Goal: Task Accomplishment & Management: Manage account settings

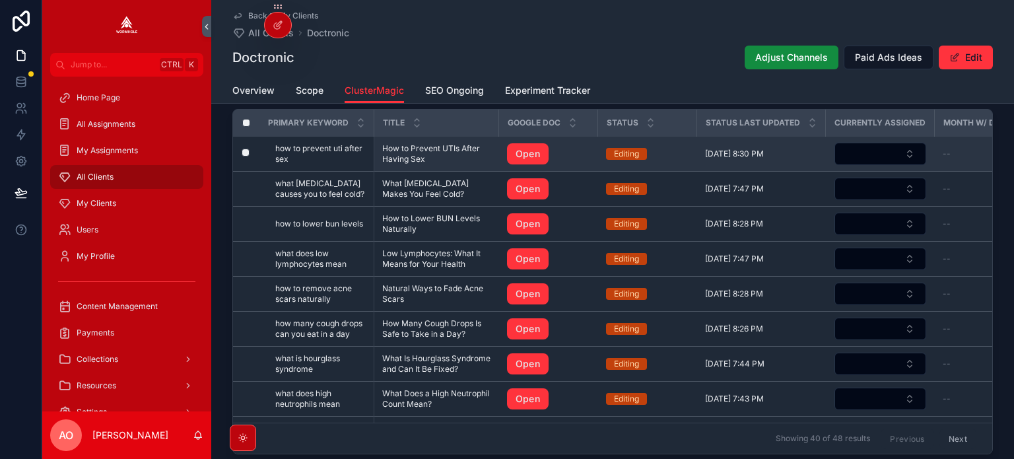
drag, startPoint x: 415, startPoint y: 159, endPoint x: 415, endPoint y: 150, distance: 8.6
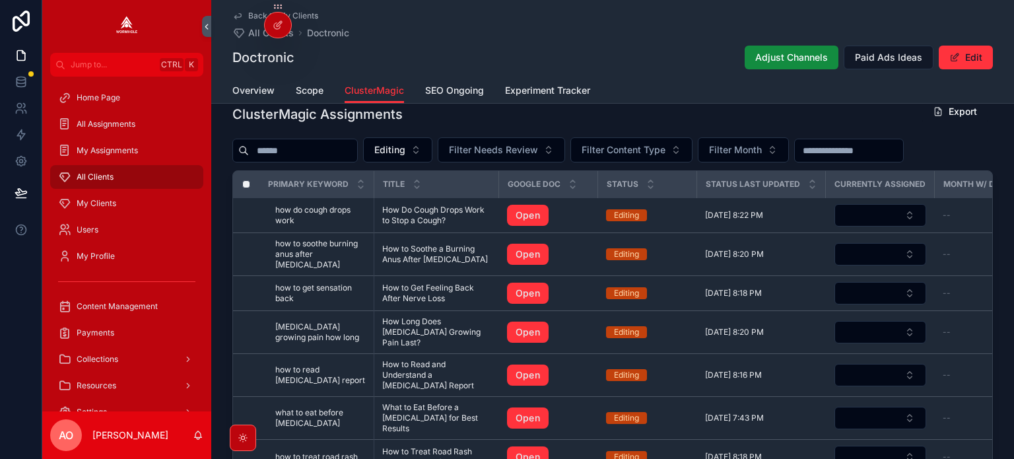
scroll to position [1142, 0]
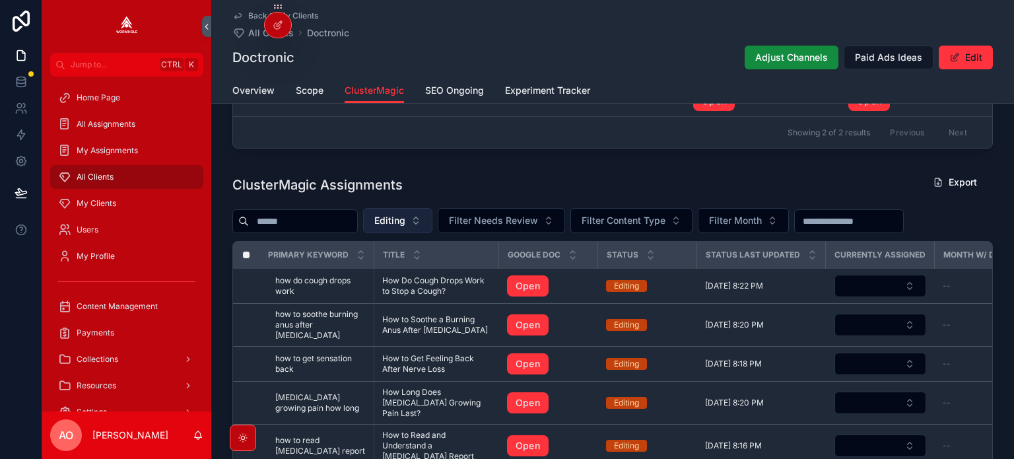
click at [406, 225] on span "Editing" at bounding box center [389, 220] width 31 height 13
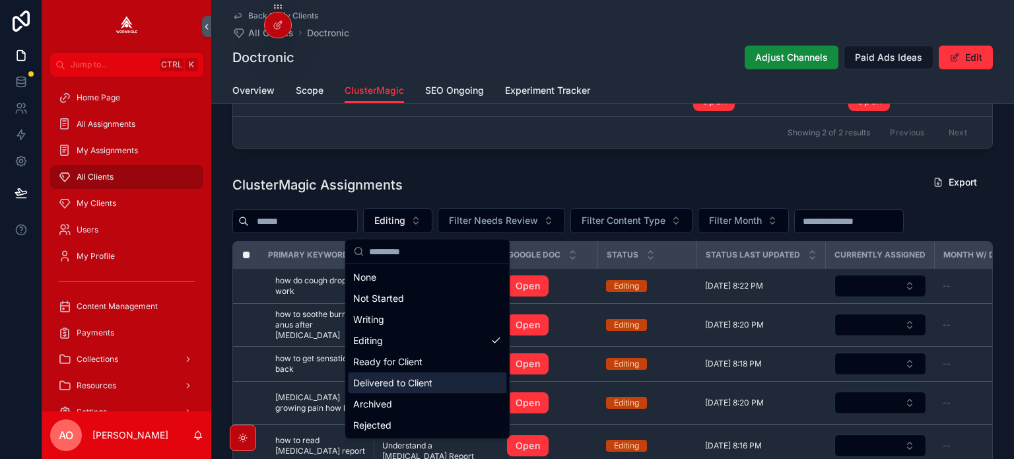
click at [407, 377] on div "Delivered to Client" at bounding box center [427, 382] width 159 height 21
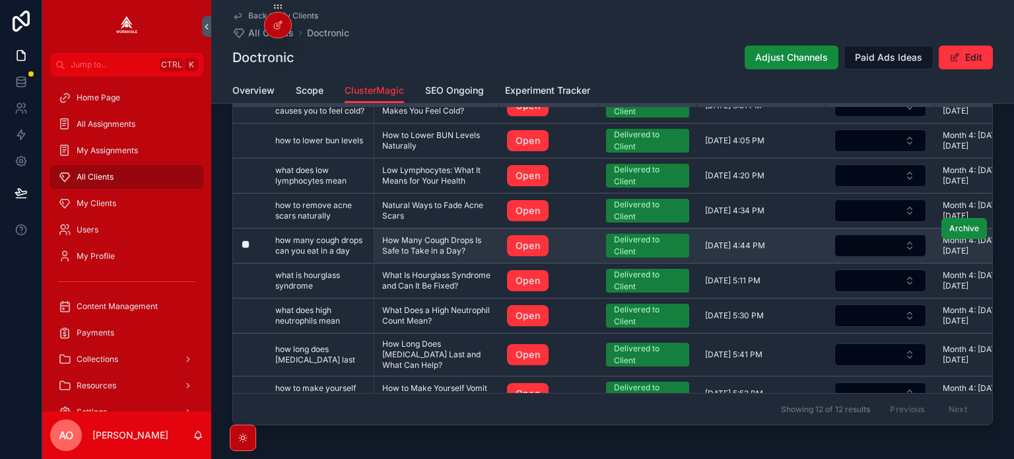
scroll to position [146, 0]
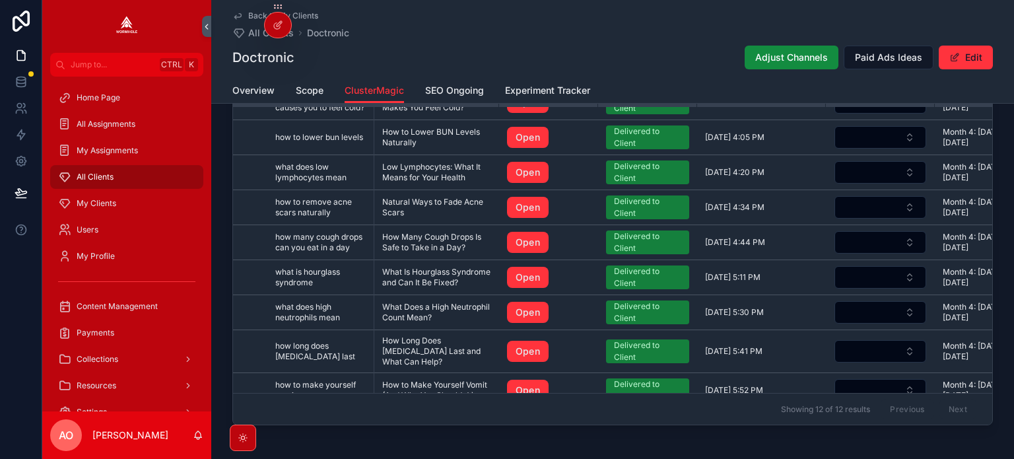
click at [606, 57] on div "Doctronic Adjust Channels Paid Ads Ideas Edit" at bounding box center [612, 57] width 761 height 25
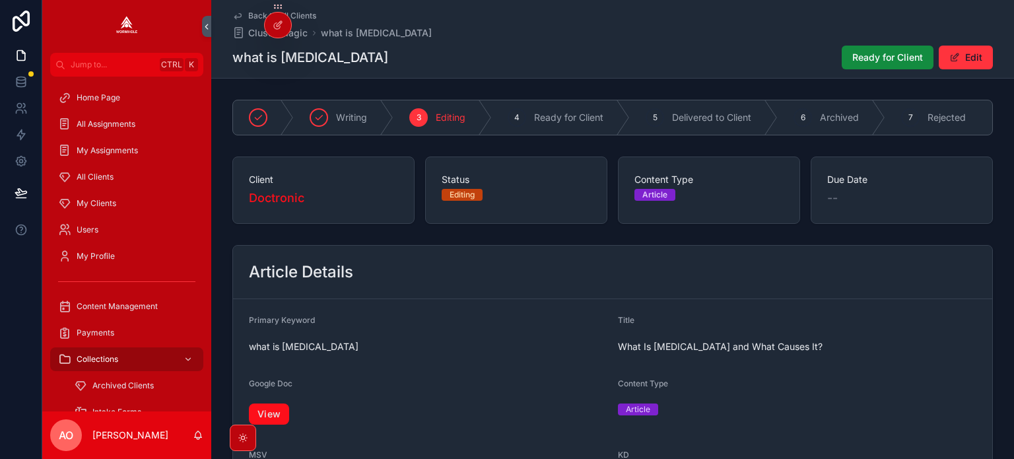
click at [275, 419] on link "View" at bounding box center [269, 414] width 40 height 21
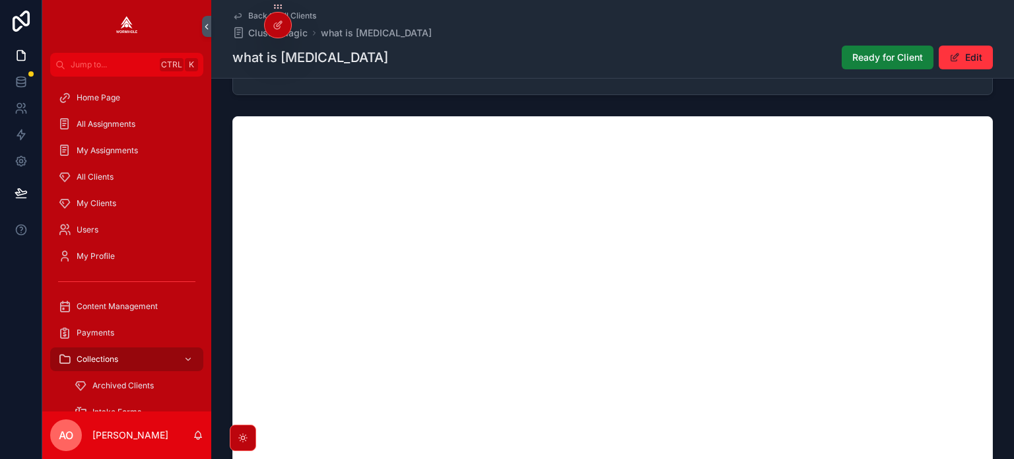
click at [842, 57] on button "Ready for Client" at bounding box center [888, 58] width 92 height 24
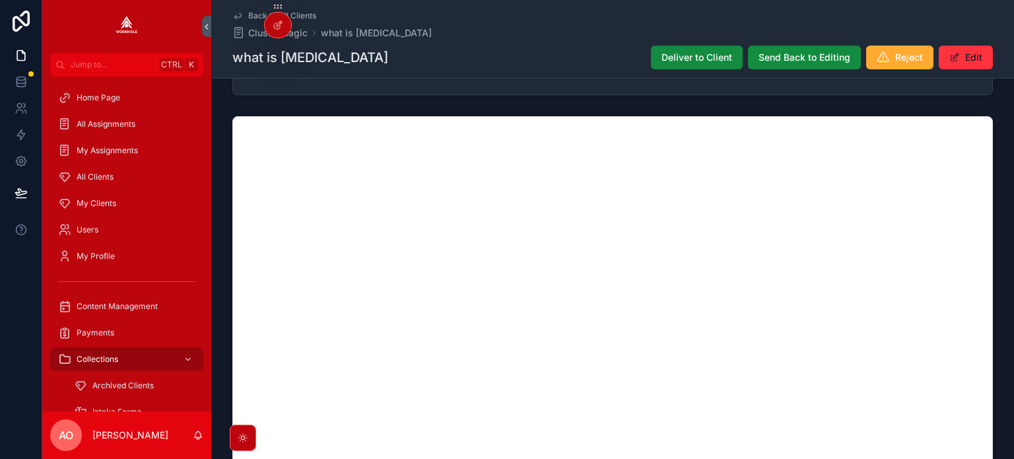
scroll to position [897, 0]
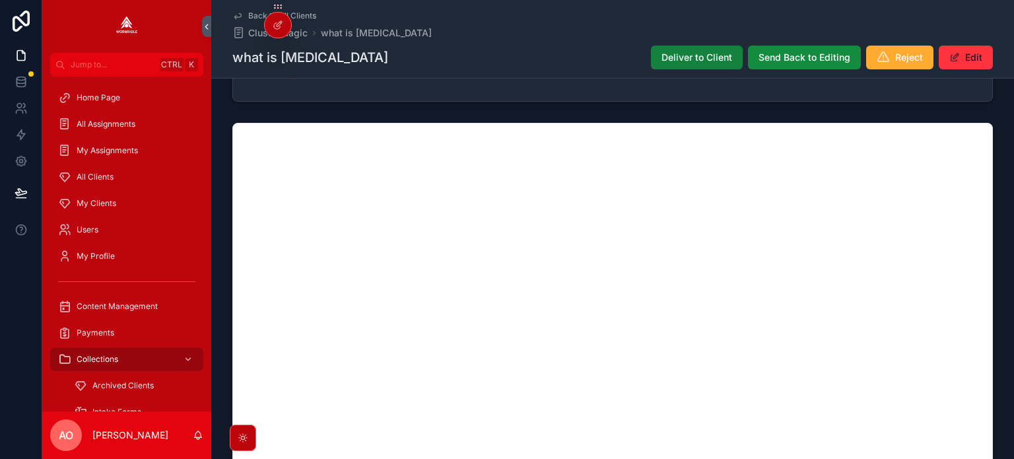
click at [689, 60] on span "Deliver to Client" at bounding box center [697, 57] width 71 height 13
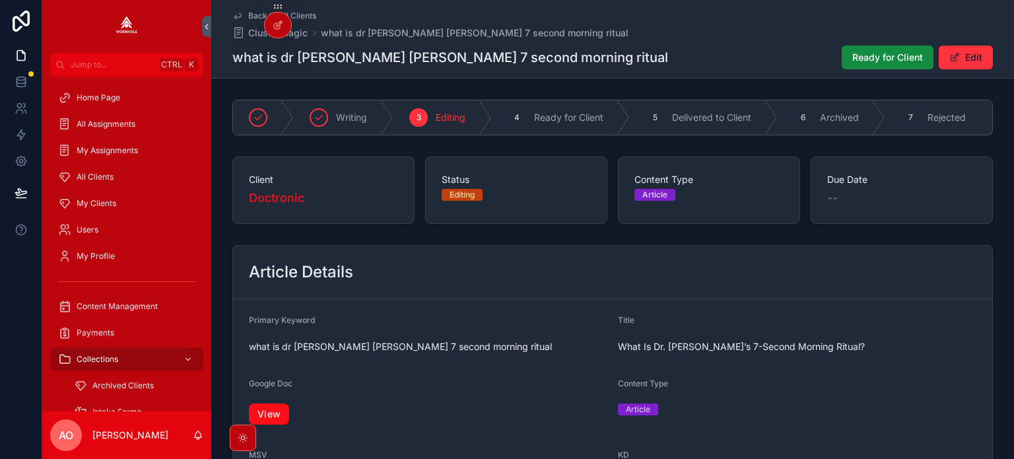
click at [281, 417] on link "View" at bounding box center [269, 414] width 40 height 21
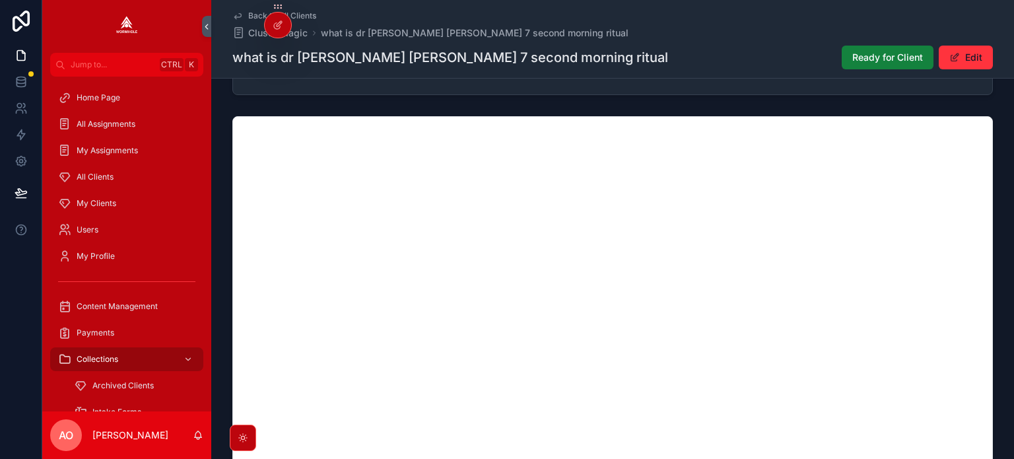
click at [872, 61] on span "Ready for Client" at bounding box center [888, 57] width 71 height 13
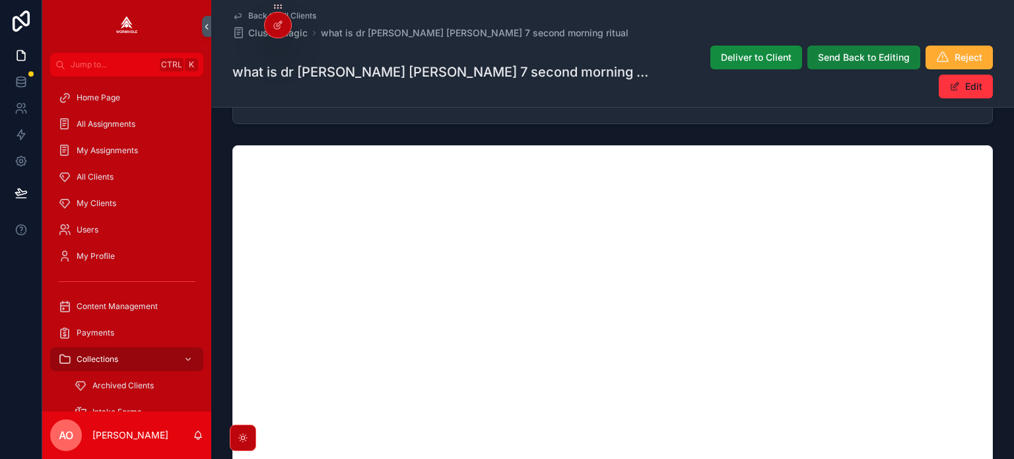
scroll to position [897, 0]
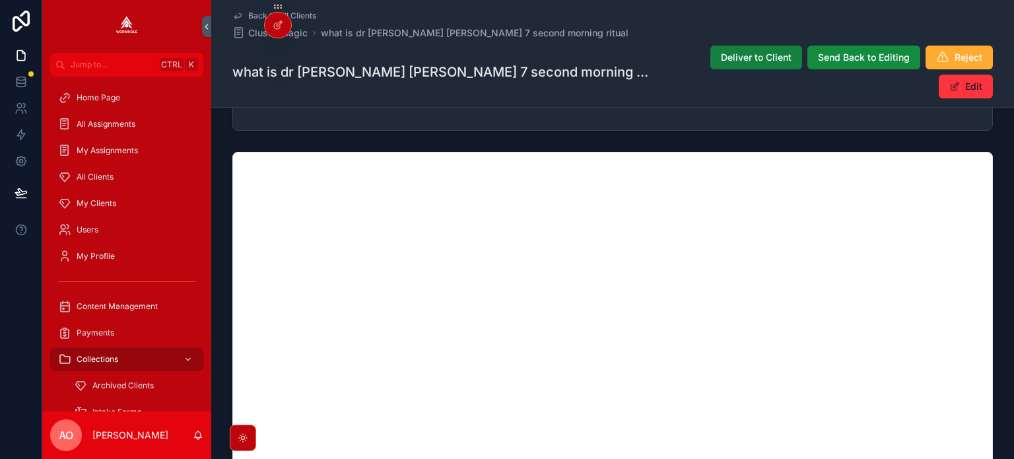
click at [721, 53] on span "Deliver to Client" at bounding box center [756, 57] width 71 height 13
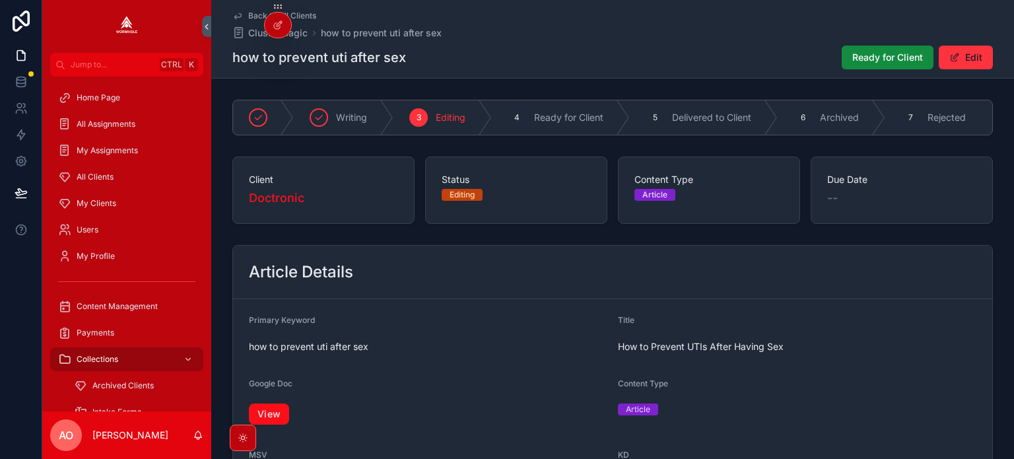
click at [271, 417] on link "View" at bounding box center [269, 414] width 40 height 21
click at [879, 64] on button "Ready for Client" at bounding box center [888, 58] width 92 height 24
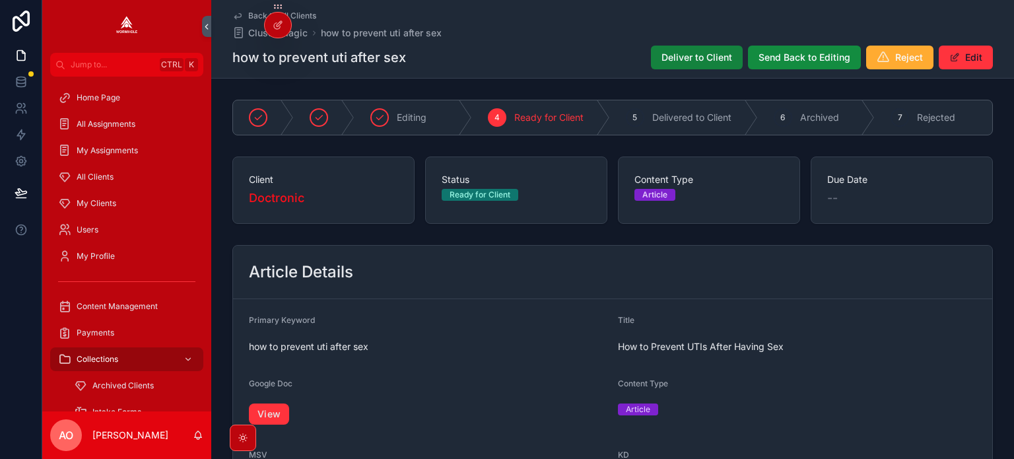
click at [690, 52] on span "Deliver to Client" at bounding box center [697, 57] width 71 height 13
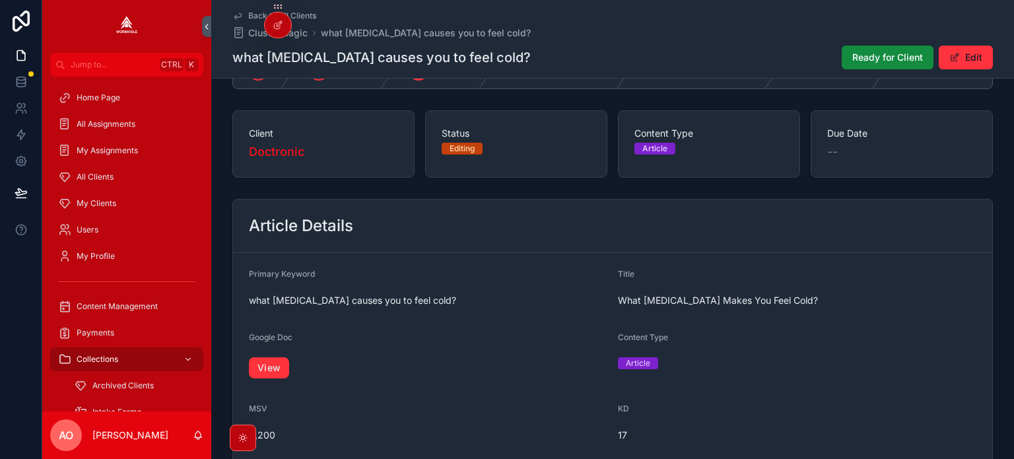
scroll to position [198, 0]
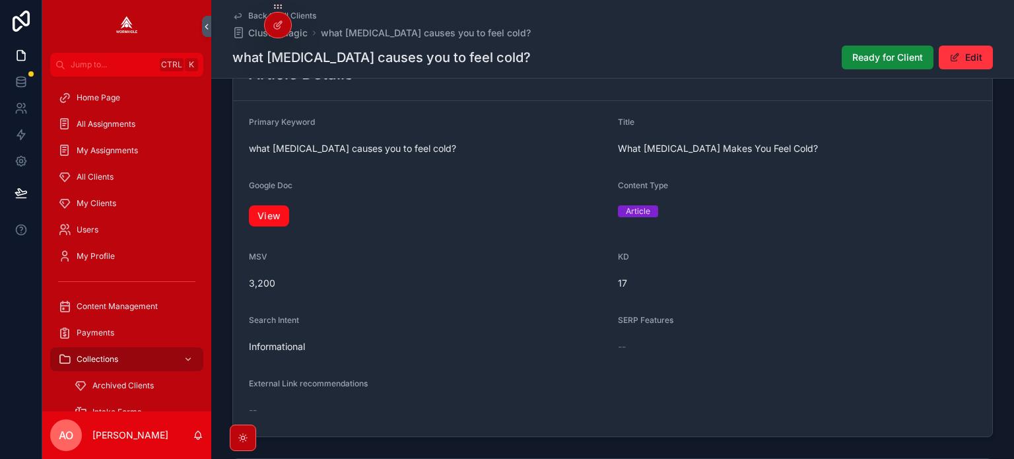
click at [283, 217] on link "View" at bounding box center [269, 215] width 40 height 21
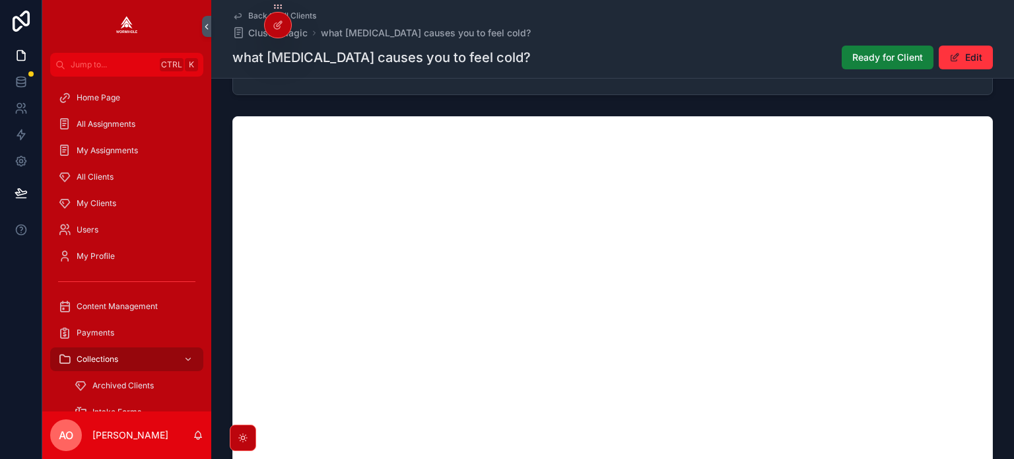
click at [867, 55] on span "Ready for Client" at bounding box center [888, 57] width 71 height 13
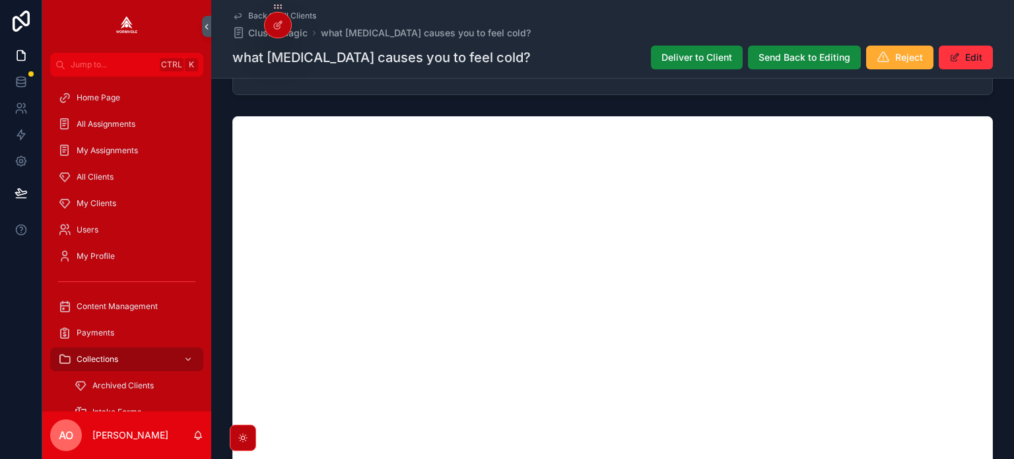
scroll to position [897, 0]
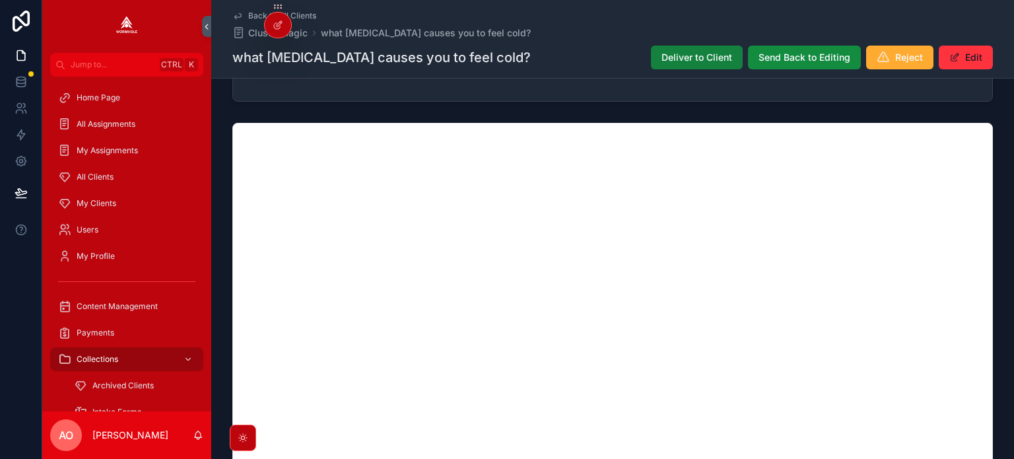
click at [676, 63] on span "Deliver to Client" at bounding box center [697, 57] width 71 height 13
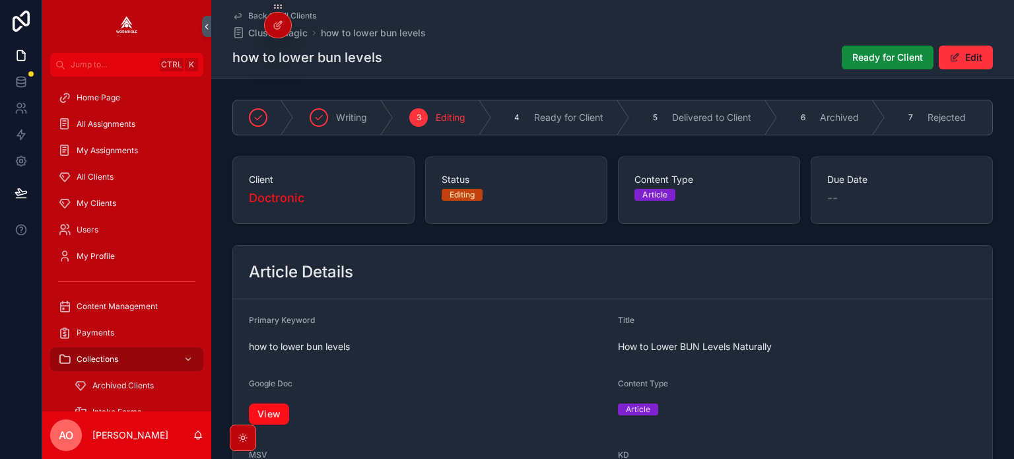
click at [281, 417] on link "View" at bounding box center [269, 414] width 40 height 21
click at [888, 59] on span "Ready for Client" at bounding box center [888, 57] width 71 height 13
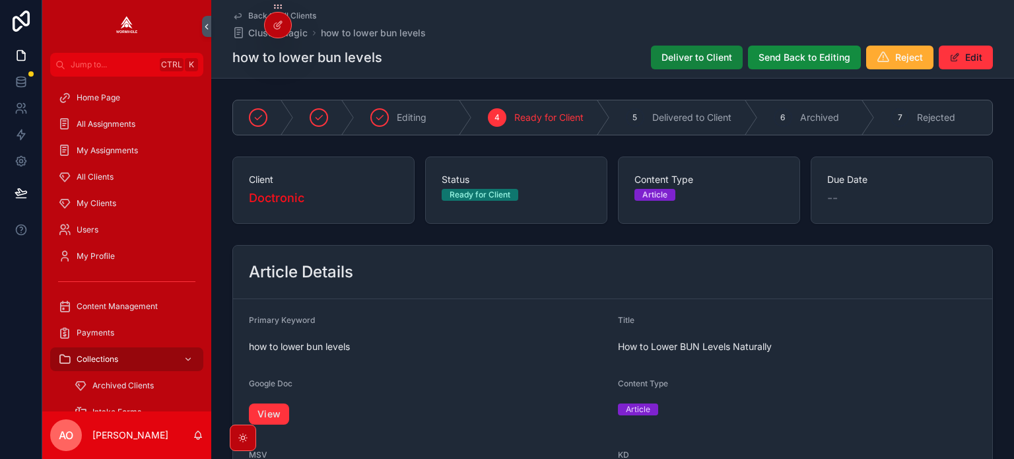
click at [677, 56] on span "Deliver to Client" at bounding box center [697, 57] width 71 height 13
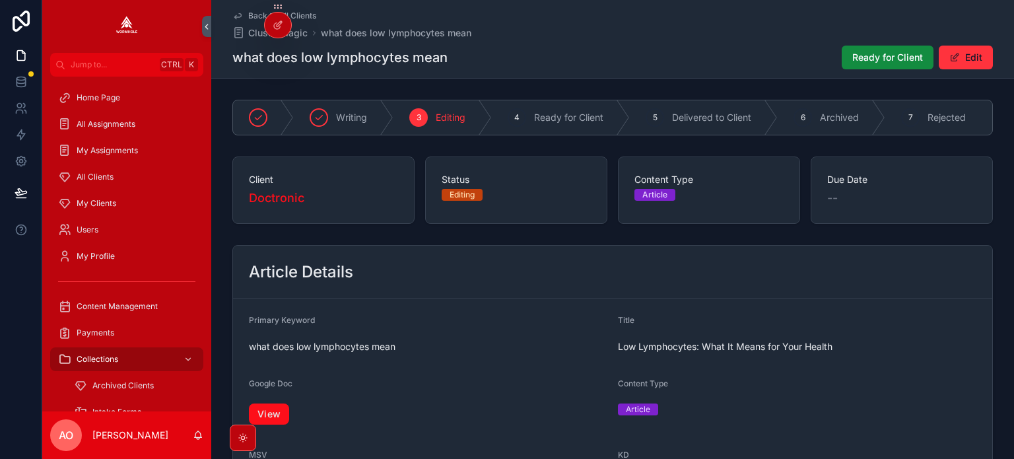
click at [277, 420] on link "View" at bounding box center [269, 414] width 40 height 21
click at [878, 55] on span "Ready for Client" at bounding box center [888, 57] width 71 height 13
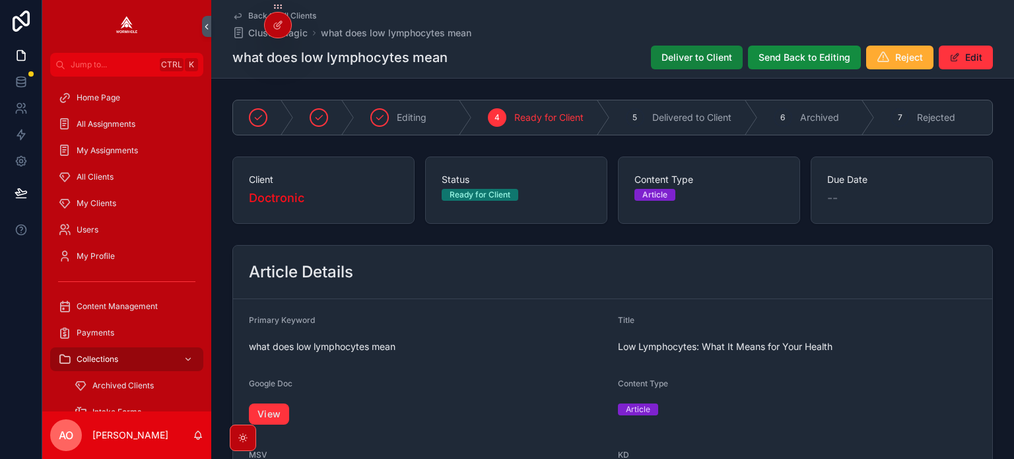
click at [697, 59] on span "Deliver to Client" at bounding box center [697, 57] width 71 height 13
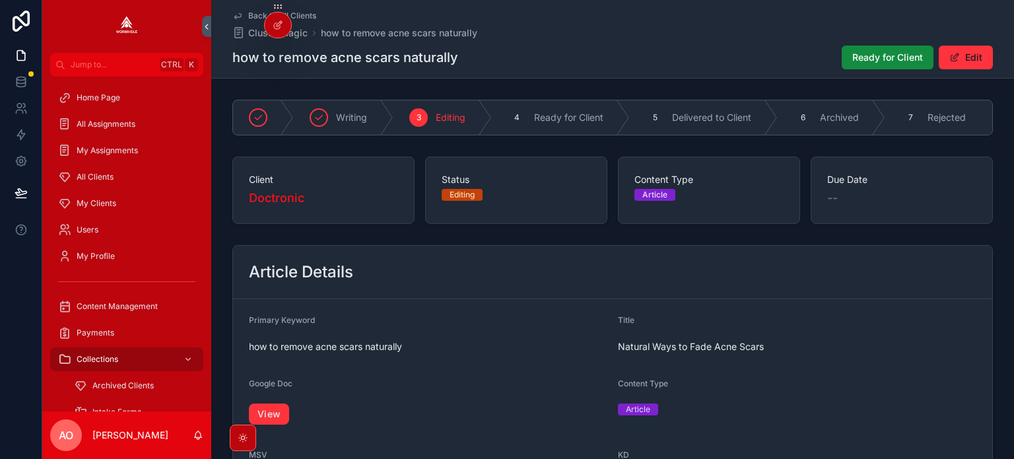
click at [277, 429] on div "View" at bounding box center [428, 414] width 359 height 29
click at [279, 422] on link "View" at bounding box center [269, 414] width 40 height 21
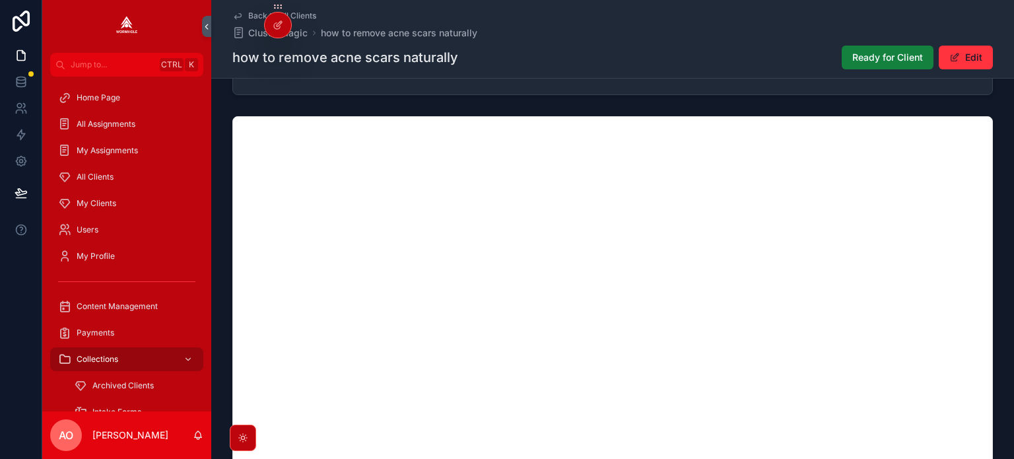
click at [867, 56] on span "Ready for Client" at bounding box center [888, 57] width 71 height 13
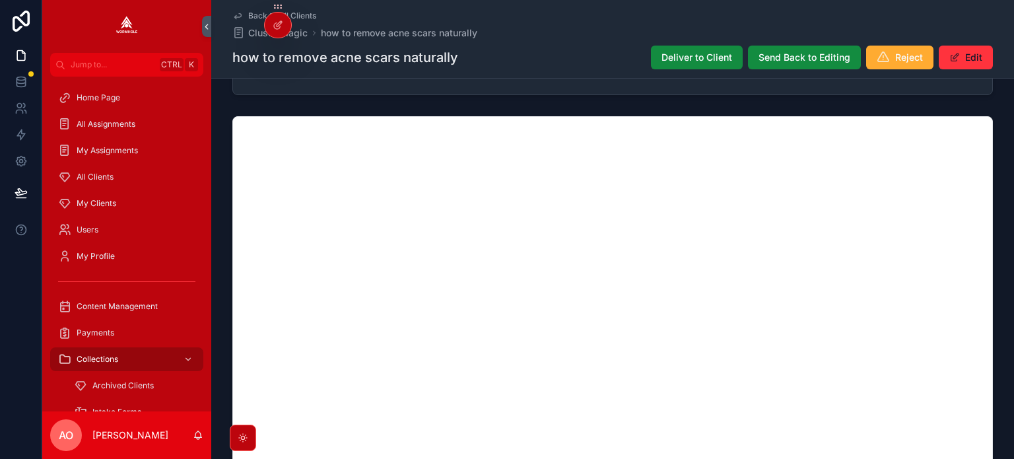
scroll to position [897, 0]
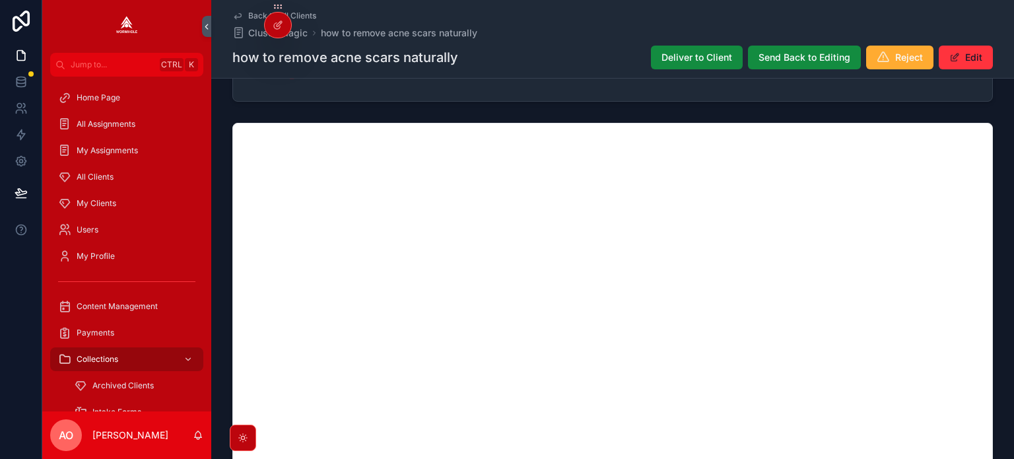
click at [700, 55] on span "Deliver to Client" at bounding box center [697, 57] width 71 height 13
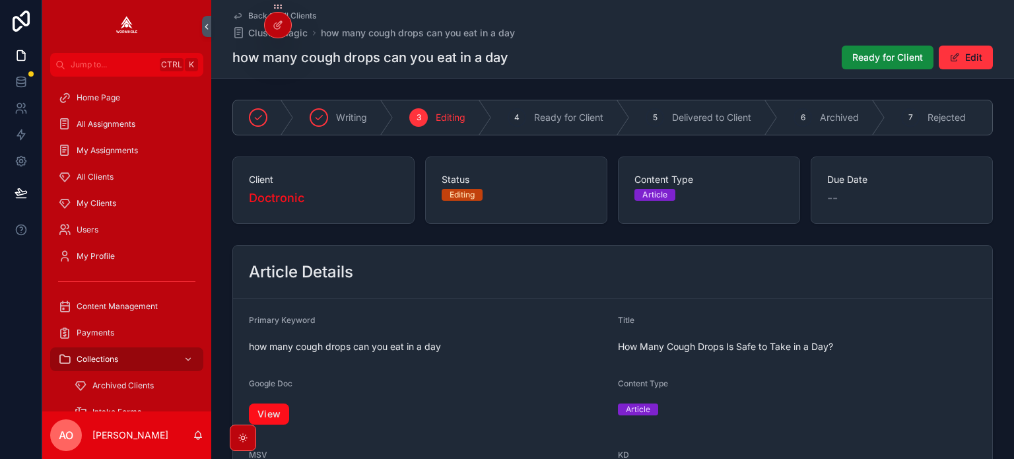
click at [264, 417] on link "View" at bounding box center [269, 414] width 40 height 21
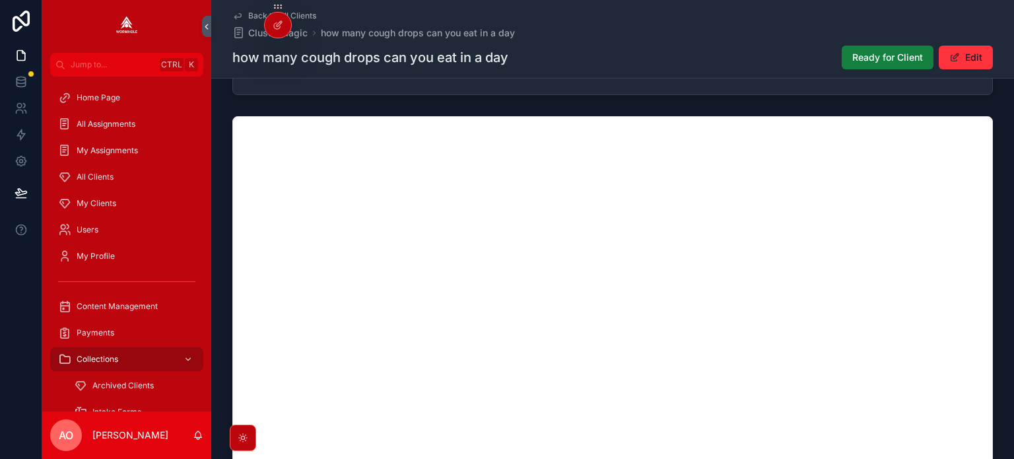
click at [858, 50] on button "Ready for Client" at bounding box center [888, 58] width 92 height 24
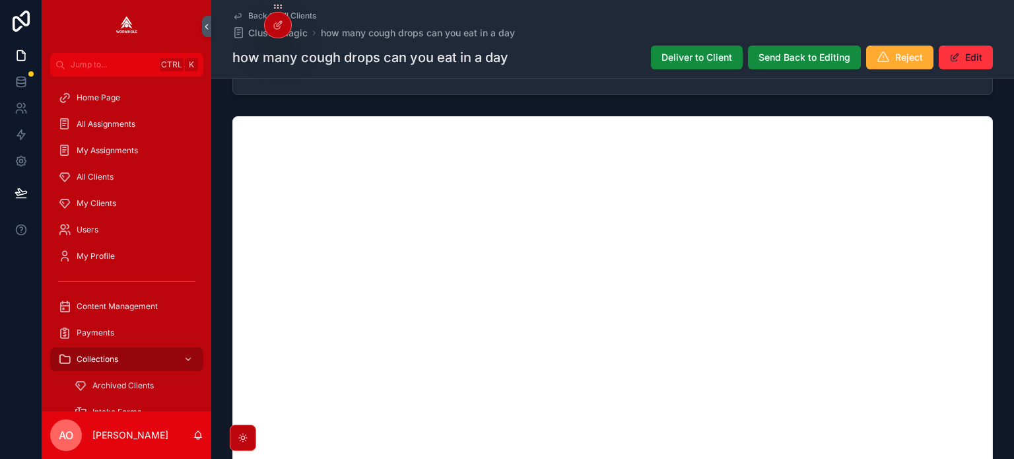
scroll to position [897, 0]
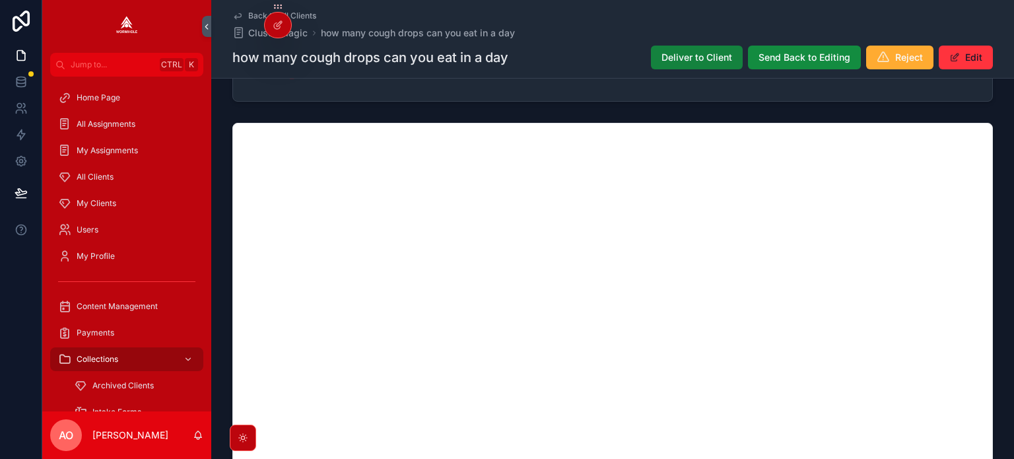
click at [697, 60] on span "Deliver to Client" at bounding box center [697, 57] width 71 height 13
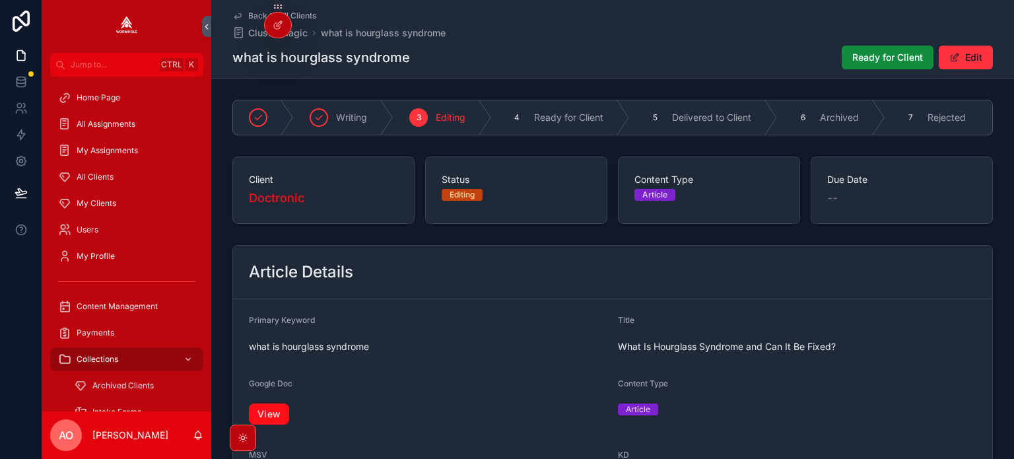
click at [273, 417] on link "View" at bounding box center [269, 414] width 40 height 21
click at [867, 53] on span "Ready for Client" at bounding box center [888, 57] width 71 height 13
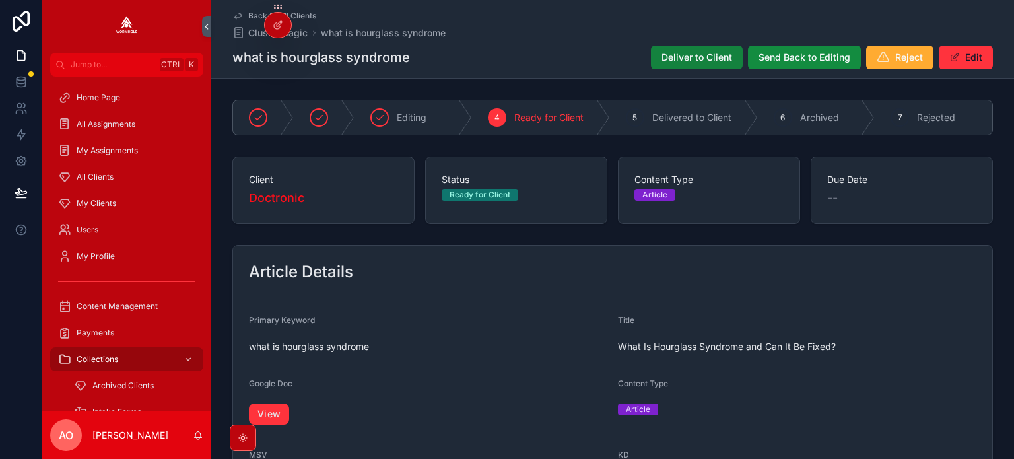
click at [663, 63] on span "Deliver to Client" at bounding box center [697, 57] width 71 height 13
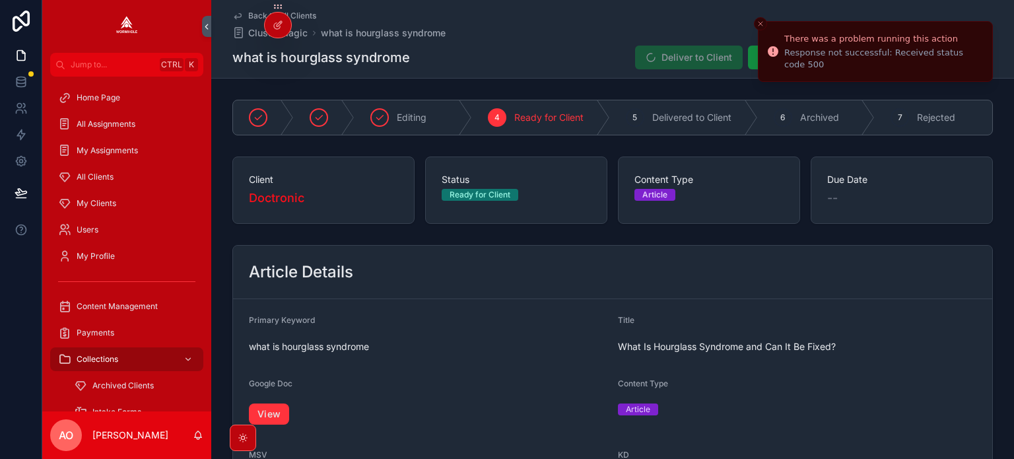
click at [469, 50] on div "what is hourglass syndrome Deliver to Client Send Back to Editing Reject Edit" at bounding box center [612, 57] width 761 height 25
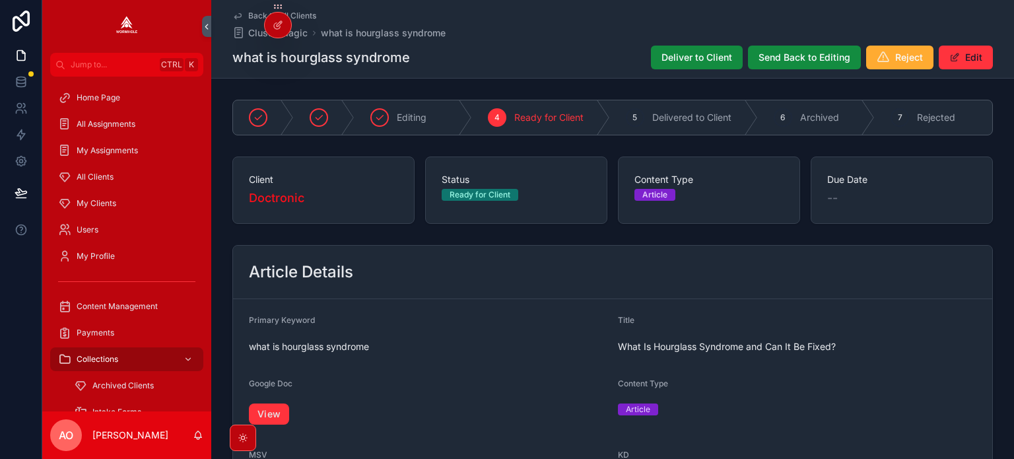
scroll to position [897, 0]
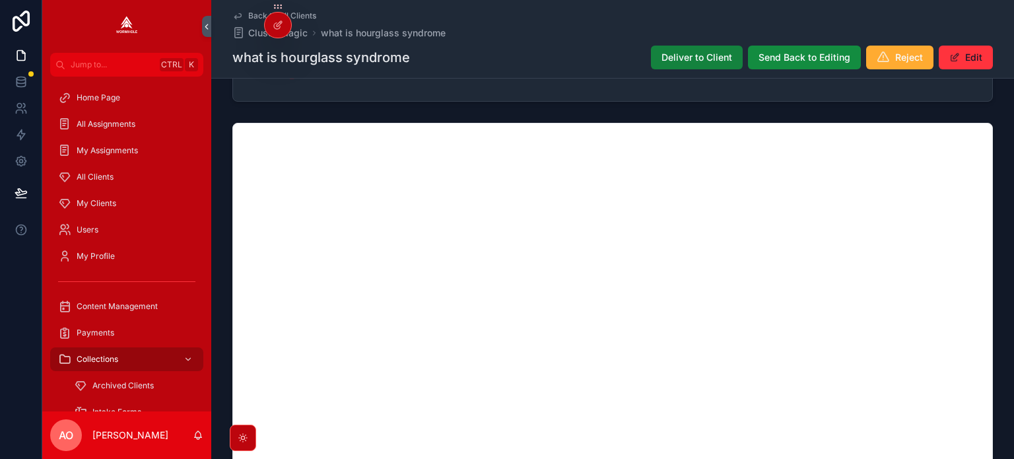
click at [675, 58] on span "Deliver to Client" at bounding box center [697, 57] width 71 height 13
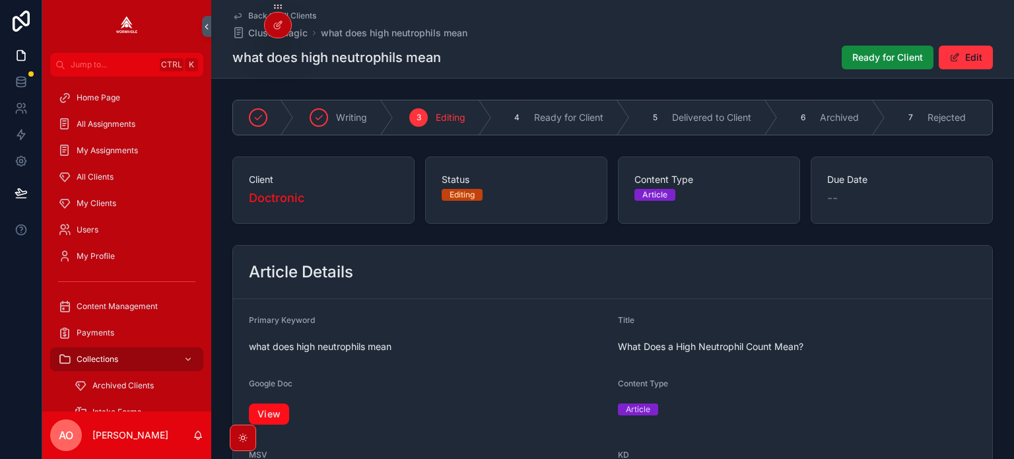
click at [271, 416] on link "View" at bounding box center [269, 414] width 40 height 21
click at [874, 60] on span "Ready for Client" at bounding box center [888, 57] width 71 height 13
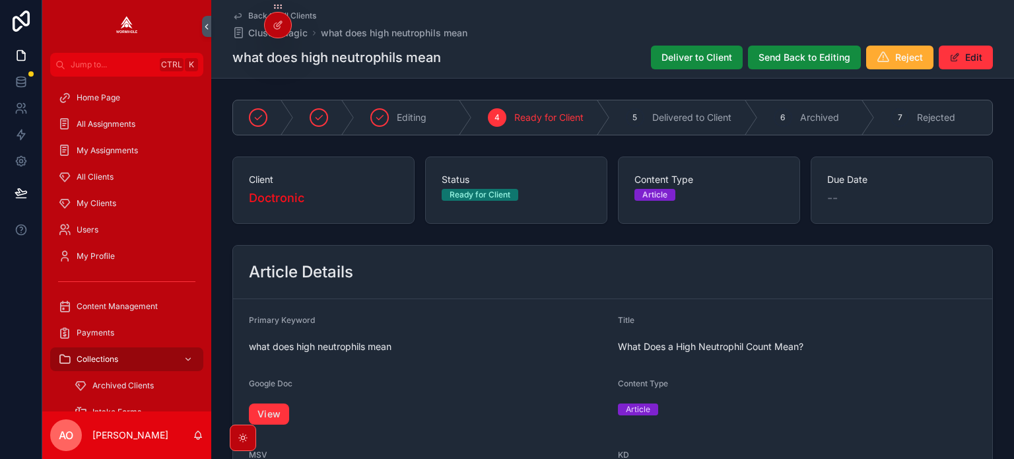
click at [668, 60] on span "Deliver to Client" at bounding box center [697, 57] width 71 height 13
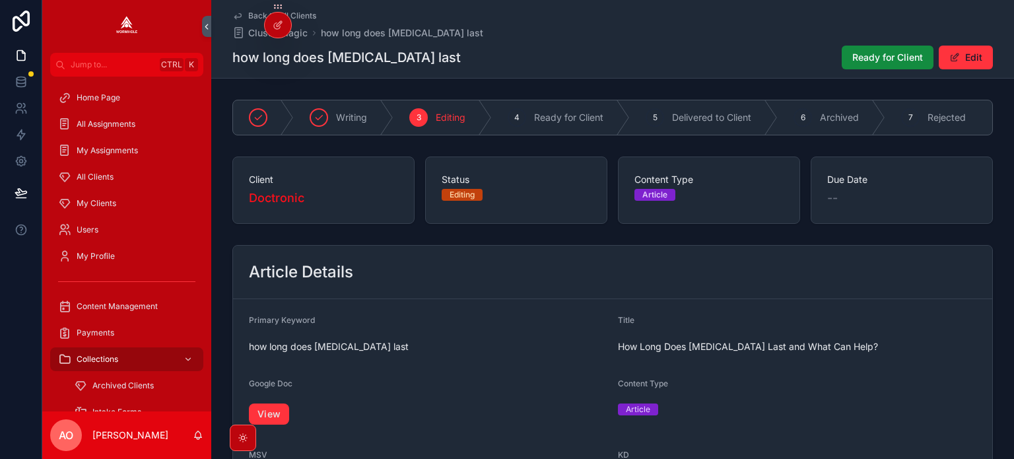
click at [267, 409] on div "View" at bounding box center [428, 414] width 359 height 29
click at [267, 413] on link "View" at bounding box center [269, 414] width 40 height 21
click at [852, 65] on button "Ready for Client" at bounding box center [888, 58] width 92 height 24
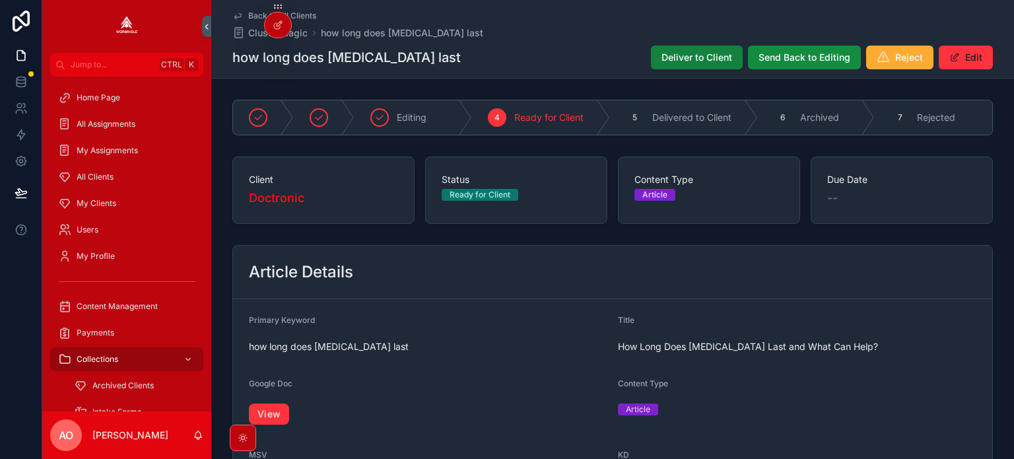
click at [684, 56] on span "Deliver to Client" at bounding box center [697, 57] width 71 height 13
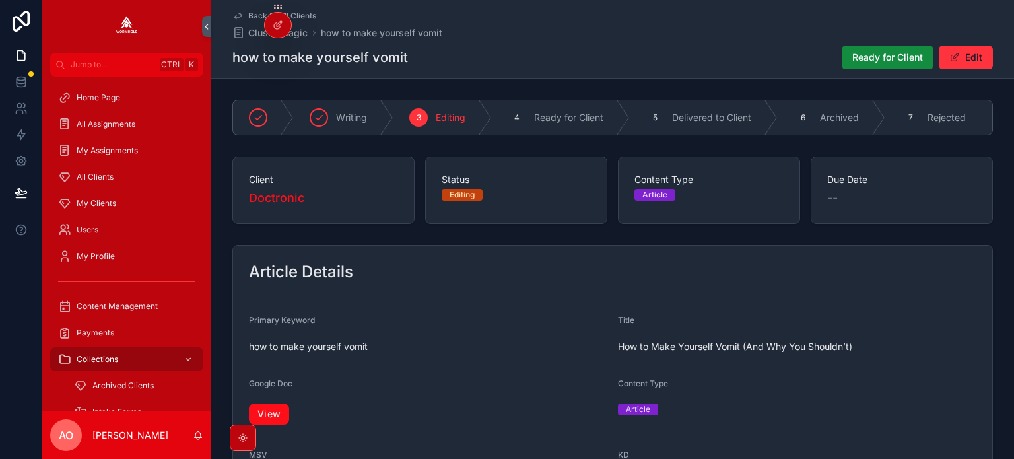
click at [272, 415] on link "View" at bounding box center [269, 414] width 40 height 21
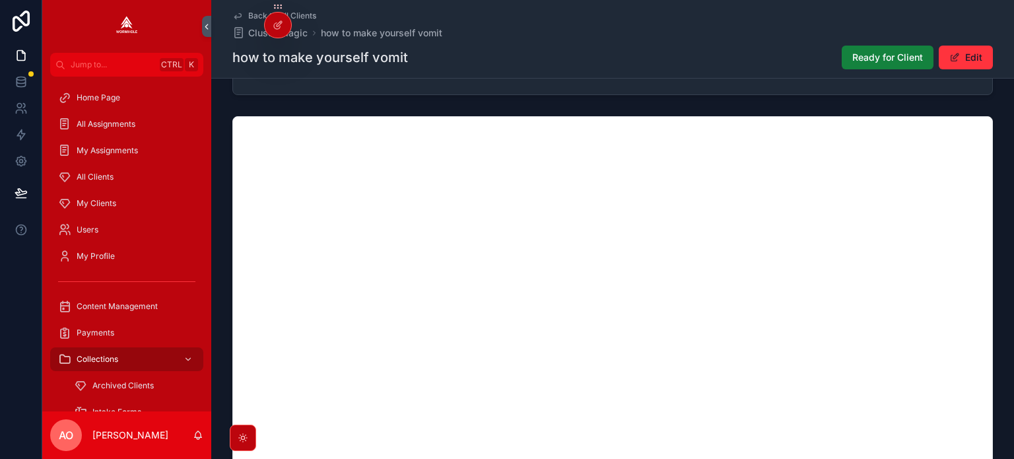
click at [872, 52] on span "Ready for Client" at bounding box center [888, 57] width 71 height 13
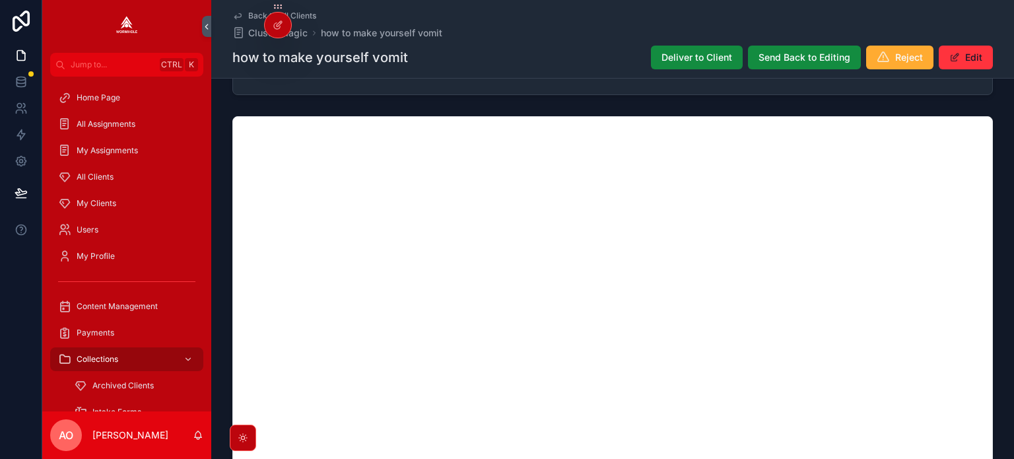
scroll to position [897, 0]
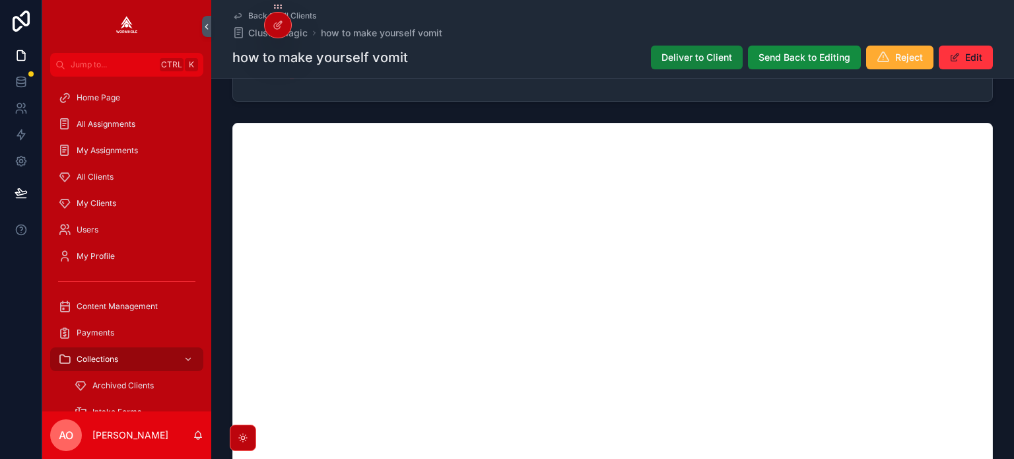
click at [716, 53] on span "Deliver to Client" at bounding box center [697, 57] width 71 height 13
